Goal: Information Seeking & Learning: Learn about a topic

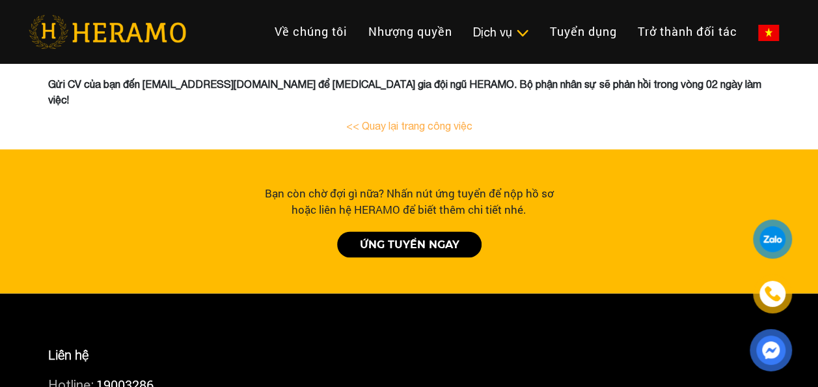
scroll to position [759, 0]
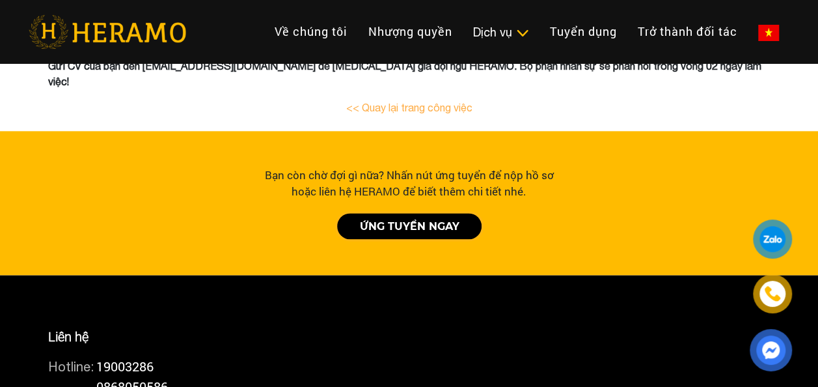
click at [411, 221] on link "ỨNG TUYỂN NGAY" at bounding box center [409, 226] width 145 height 26
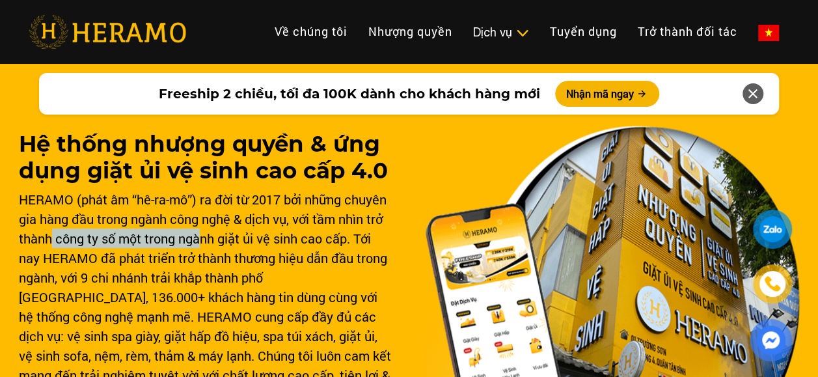
drag, startPoint x: 52, startPoint y: 237, endPoint x: 203, endPoint y: 246, distance: 151.3
click at [203, 246] on div "HERAMO (phát âm “hê-ra-mô”) ra đời từ 2017 bởi những chuyên gia hàng đầu trong …" at bounding box center [206, 296] width 375 height 215
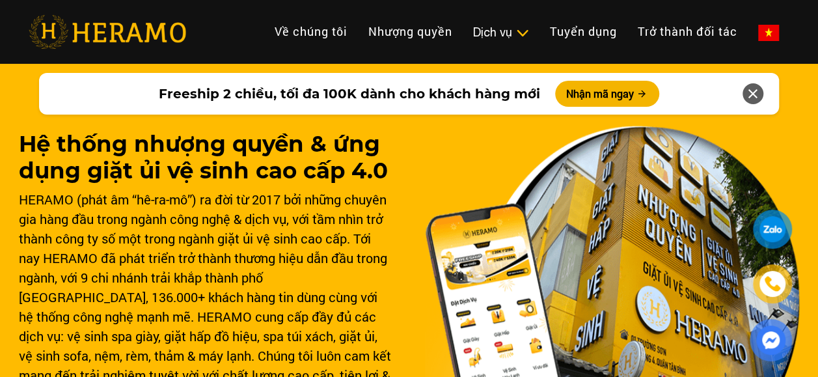
drag, startPoint x: 203, startPoint y: 246, endPoint x: 333, endPoint y: 273, distance: 132.9
click at [333, 273] on div "HERAMO (phát âm “hê-ra-mô”) ra đời từ 2017 bởi những chuyên gia hàng đầu trong …" at bounding box center [206, 296] width 375 height 215
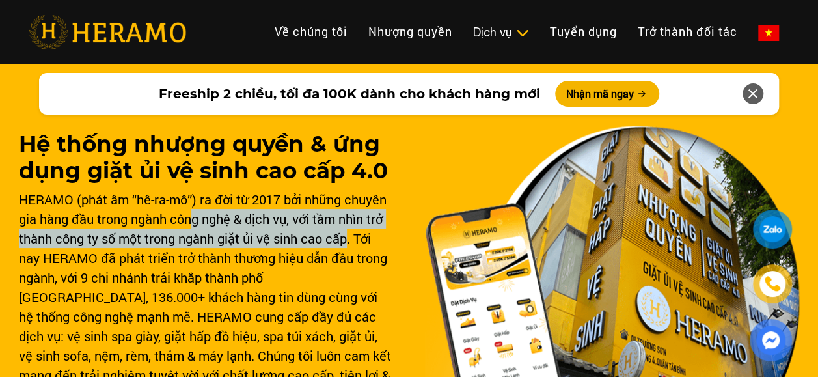
drag, startPoint x: 350, startPoint y: 237, endPoint x: 188, endPoint y: 223, distance: 162.1
click at [188, 223] on div "HERAMO (phát âm “hê-ra-mô”) ra đời từ 2017 bởi những chuyên gia hàng đầu trong …" at bounding box center [206, 296] width 375 height 215
drag, startPoint x: 188, startPoint y: 223, endPoint x: 387, endPoint y: 275, distance: 205.9
click at [387, 275] on div "HERAMO (phát âm “hê-ra-mô”) ra đời từ 2017 bởi những chuyên gia hàng đầu trong …" at bounding box center [206, 296] width 375 height 215
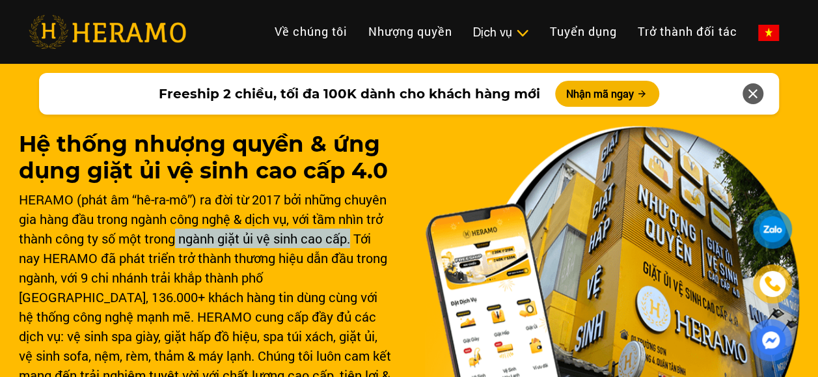
drag, startPoint x: 353, startPoint y: 243, endPoint x: 176, endPoint y: 236, distance: 177.2
click at [176, 236] on div "HERAMO (phát âm “hê-ra-mô”) ra đời từ 2017 bởi những chuyên gia hàng đầu trong …" at bounding box center [206, 296] width 375 height 215
drag, startPoint x: 176, startPoint y: 236, endPoint x: 429, endPoint y: 268, distance: 255.2
click at [429, 268] on img at bounding box center [612, 305] width 375 height 359
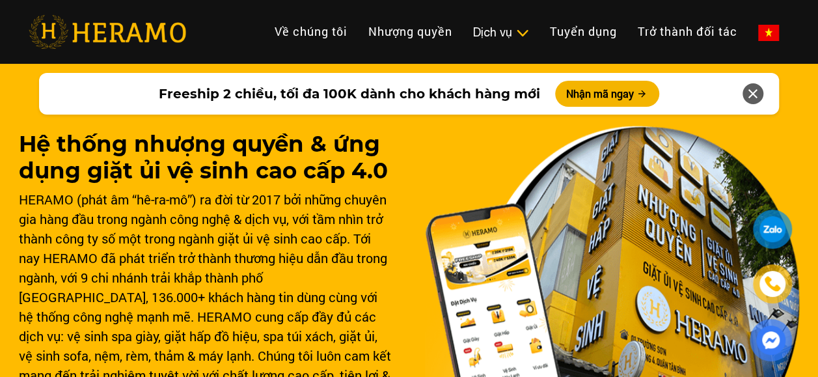
click at [418, 281] on div "Hệ thống nhượng quyền & ứng dụng giặt ủi vệ sinh cao cấp 4.0 HERAMO (phát âm “h…" at bounding box center [409, 331] width 781 height 547
